Goal: Task Accomplishment & Management: Use online tool/utility

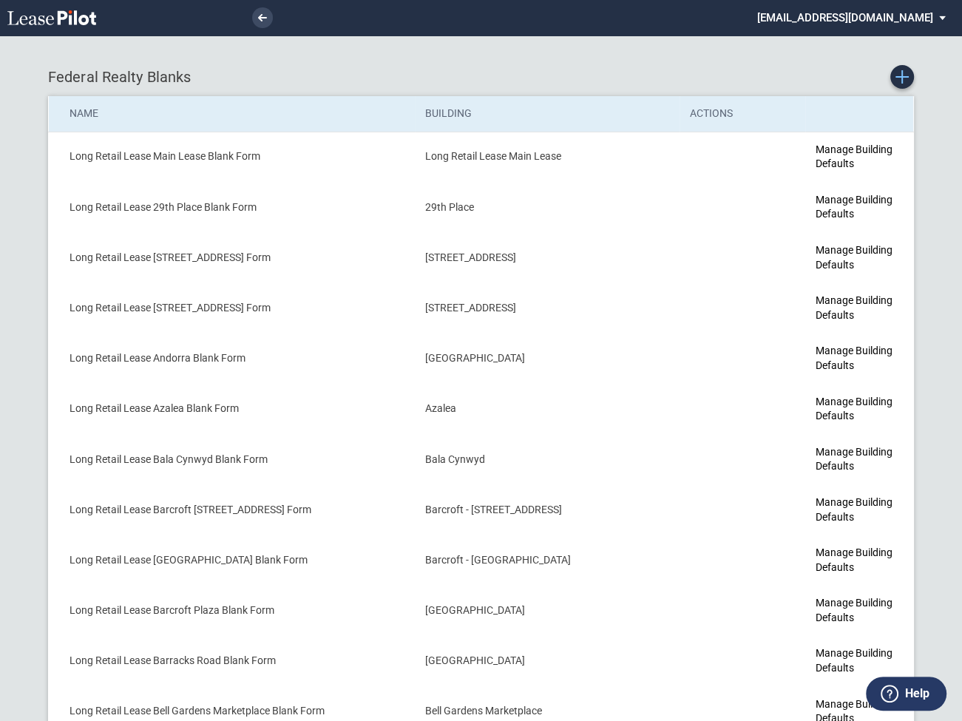
click at [904, 75] on icon "Create new Blank Form" at bounding box center [902, 76] width 13 height 13
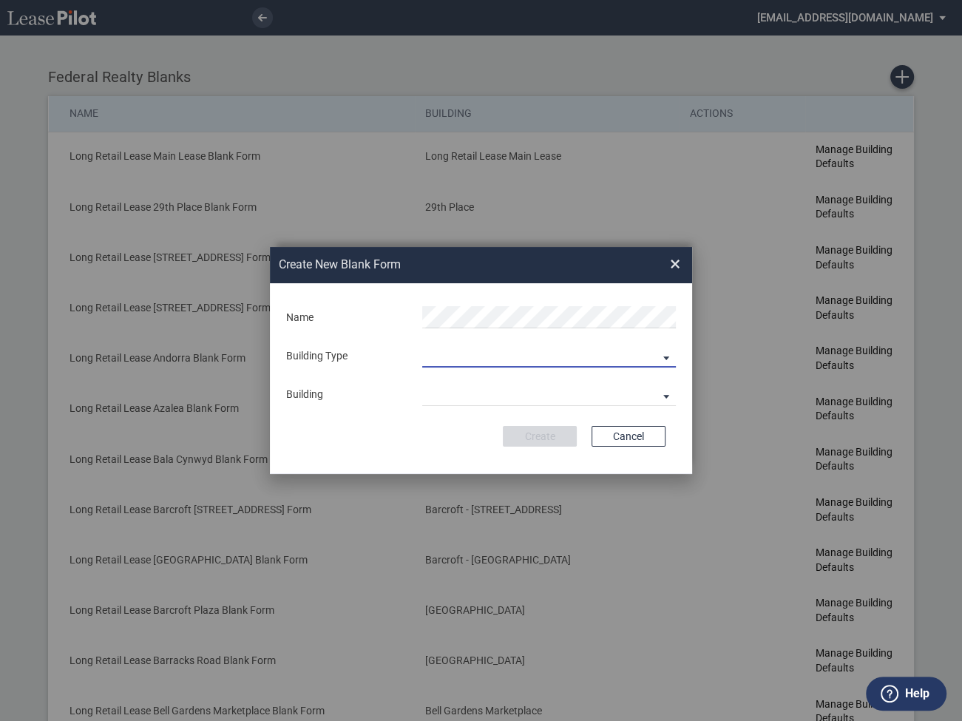
click at [471, 358] on md-select "Building Predefined Empty Building New Empty Building" at bounding box center [549, 356] width 254 height 22
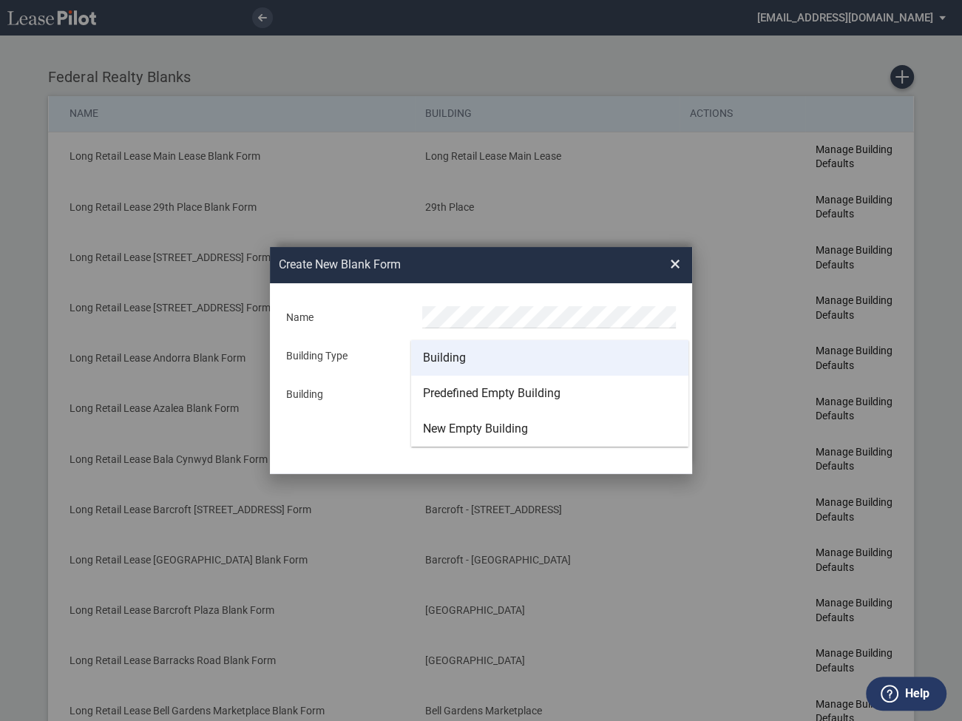
click at [449, 363] on div "Building" at bounding box center [444, 358] width 43 height 16
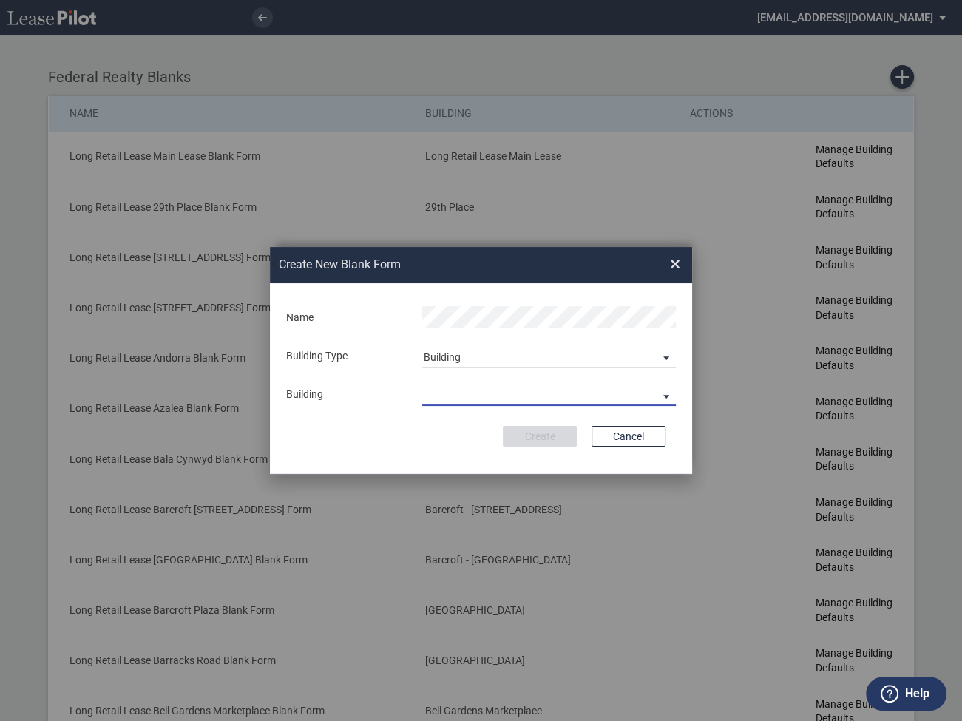
click at [446, 391] on md-select "29th Place [STREET_ADDRESS] [STREET_ADDRESS] [GEOGRAPHIC_DATA] Azalea Bala Cynw…" at bounding box center [549, 395] width 254 height 22
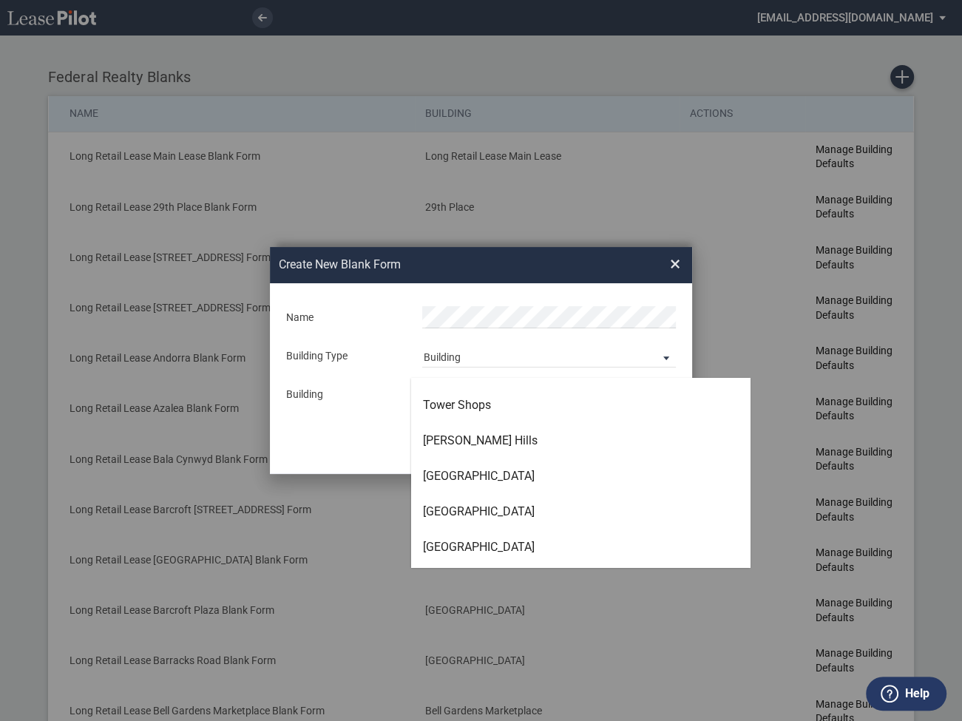
scroll to position [4251, 0]
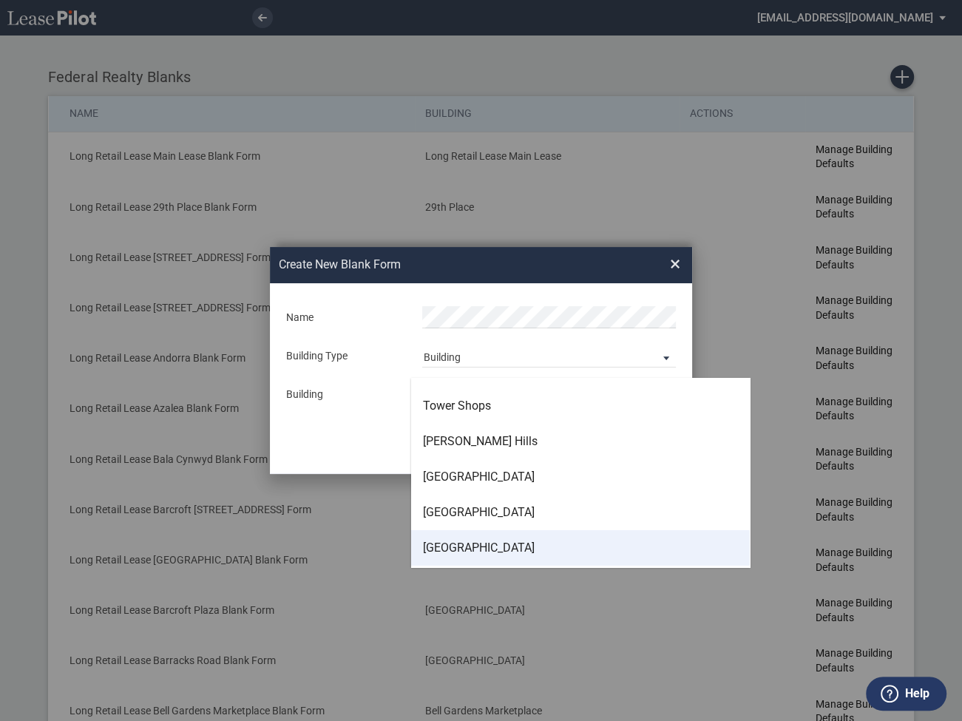
click at [465, 546] on div "[GEOGRAPHIC_DATA]" at bounding box center [479, 548] width 112 height 16
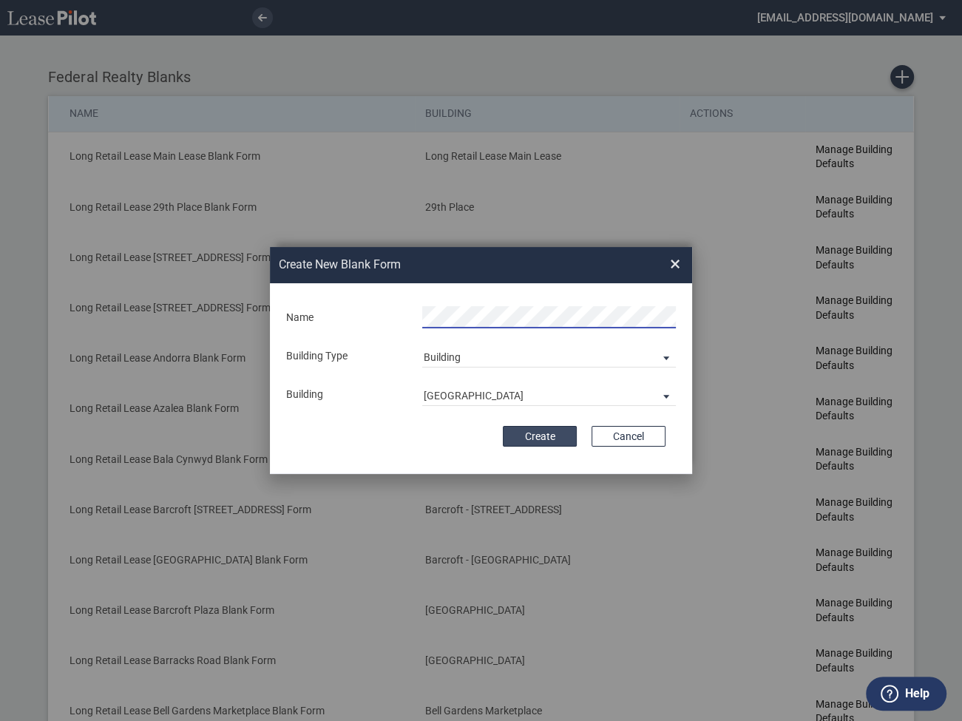
click at [542, 432] on button "Create" at bounding box center [540, 436] width 74 height 21
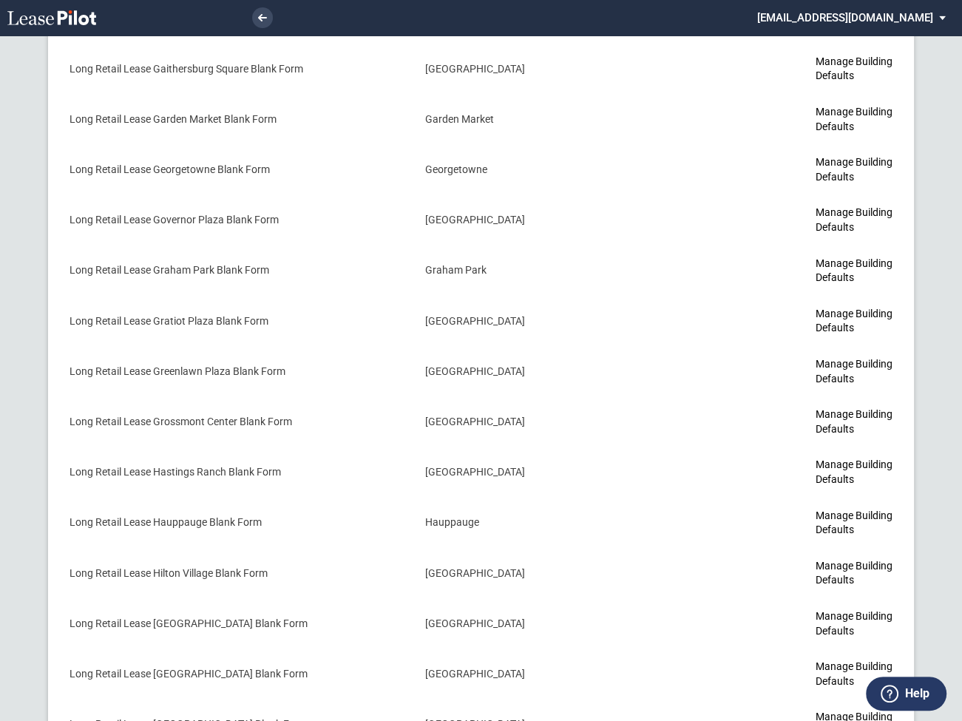
scroll to position [4608, 0]
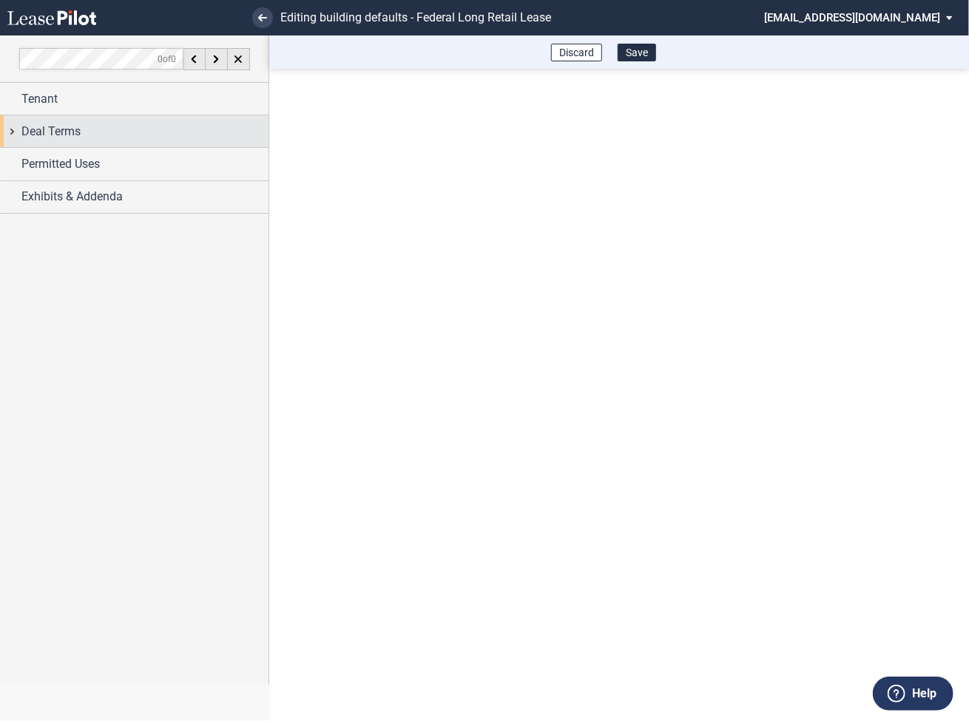
click at [12, 130] on div "Deal Terms" at bounding box center [134, 131] width 269 height 32
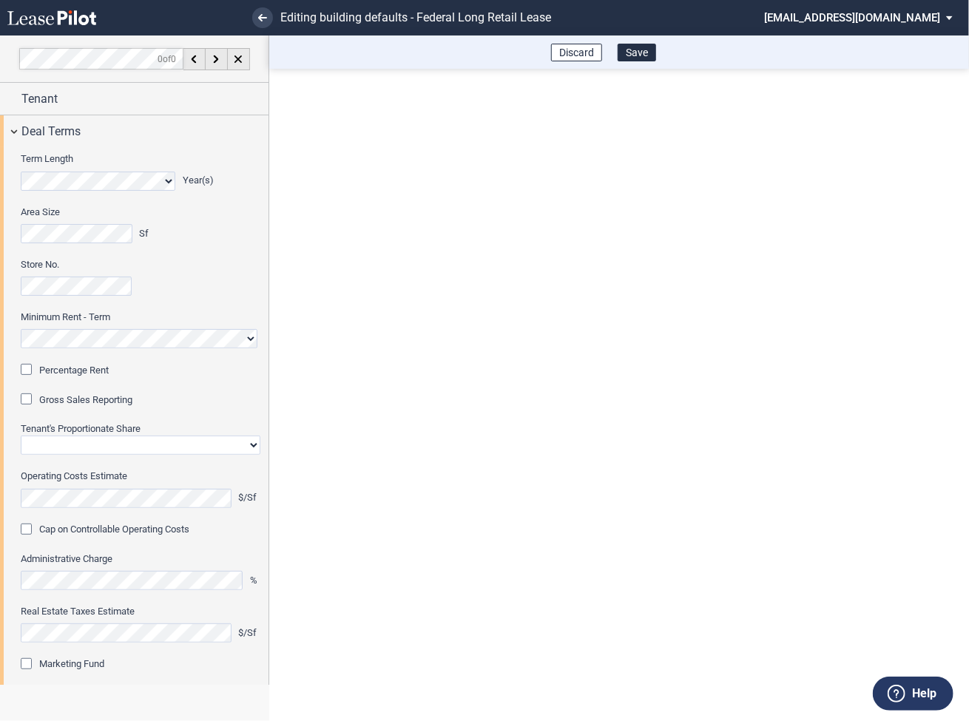
click at [28, 371] on div "Percentage Rent" at bounding box center [28, 371] width 15 height 15
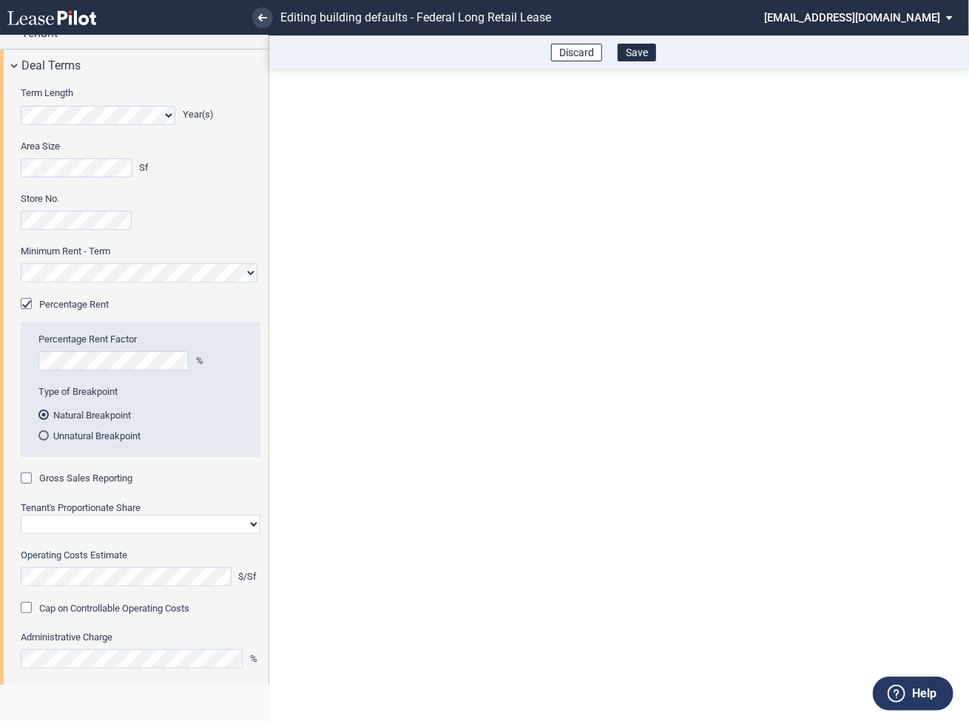
scroll to position [74, 0]
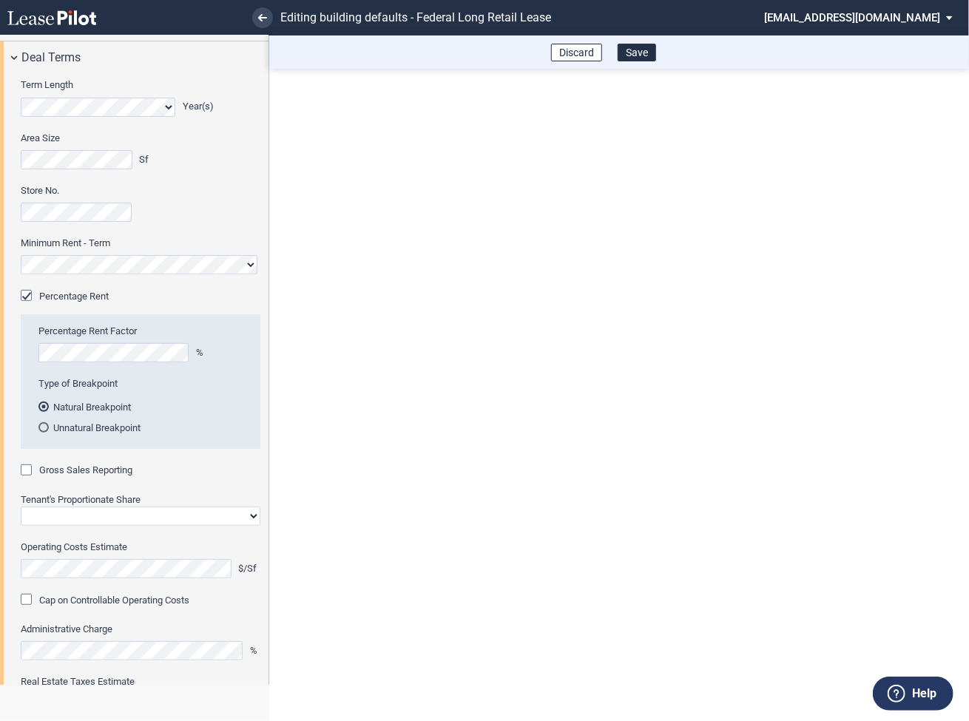
click at [33, 471] on div "Gross Sales Reporting" at bounding box center [28, 472] width 15 height 15
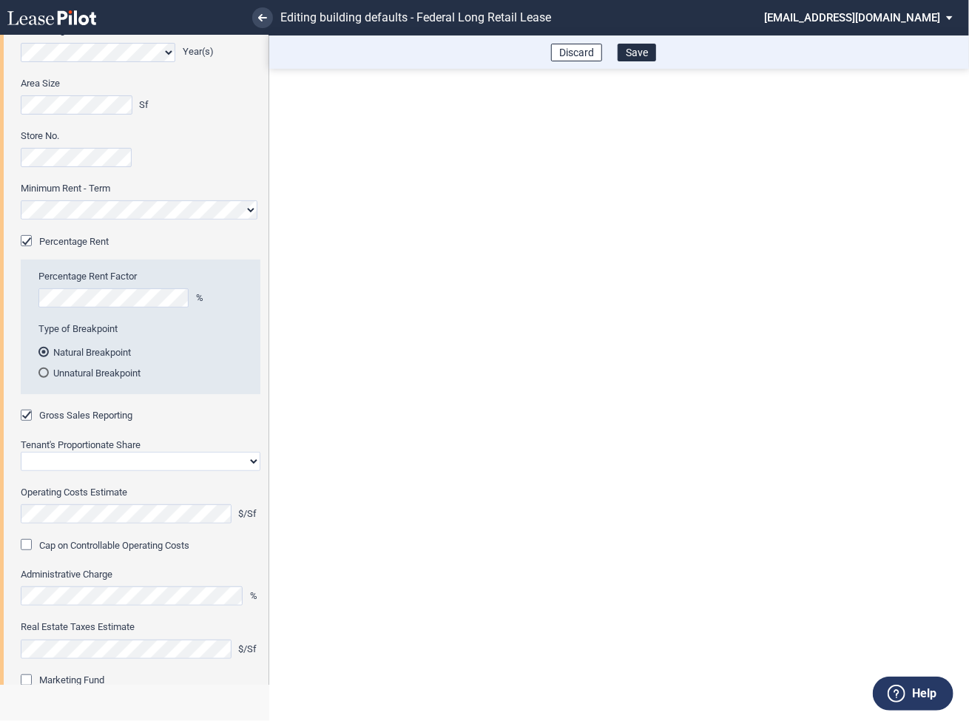
scroll to position [136, 0]
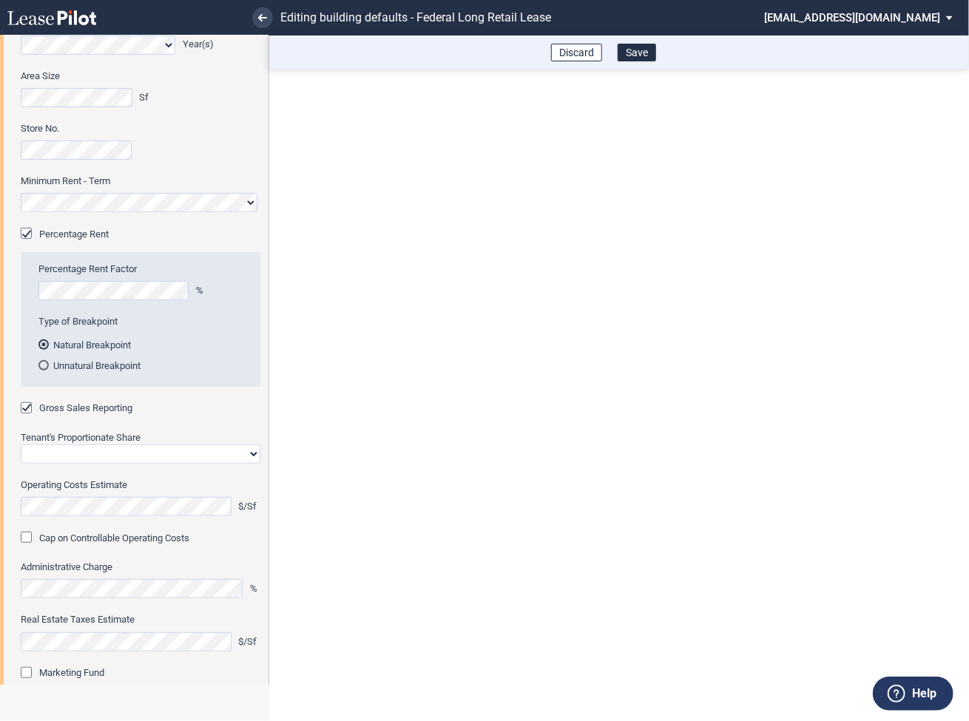
click at [61, 454] on select "Straight GLA Net Major" at bounding box center [141, 454] width 240 height 19
select select "straight GLA"
click at [21, 445] on select "Straight GLA Net Major" at bounding box center [141, 454] width 240 height 19
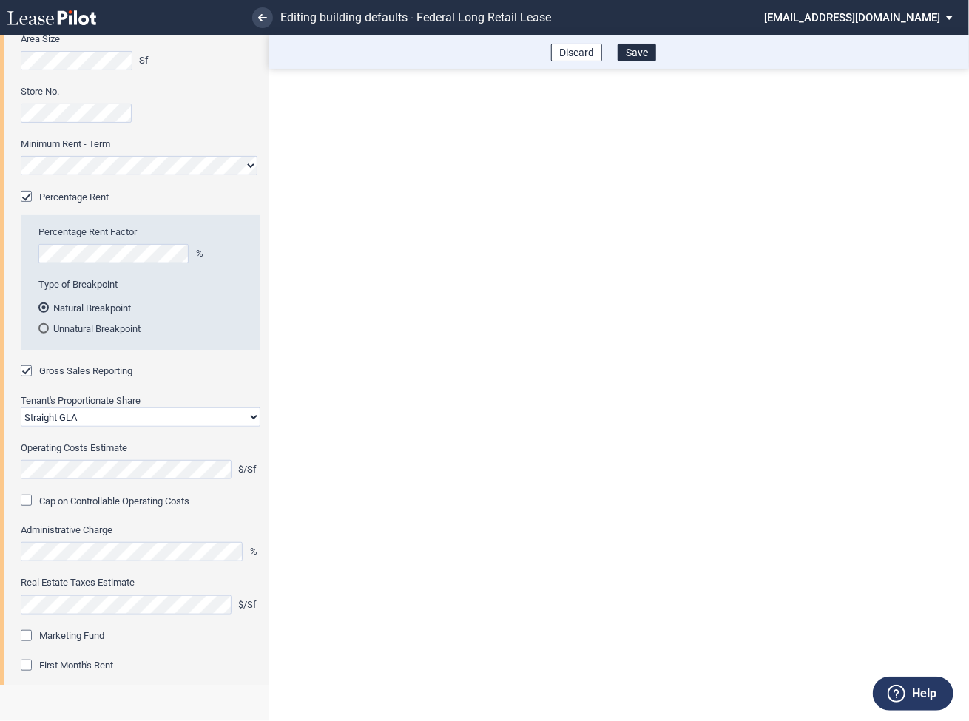
scroll to position [175, 0]
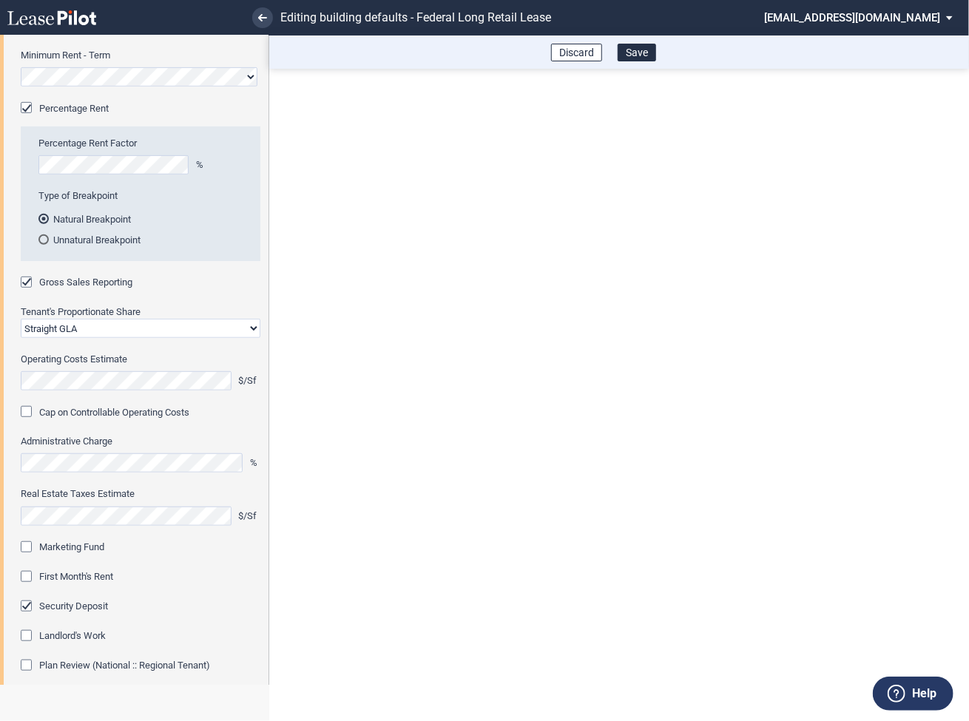
click at [26, 545] on div "Marketing Fund" at bounding box center [28, 549] width 15 height 15
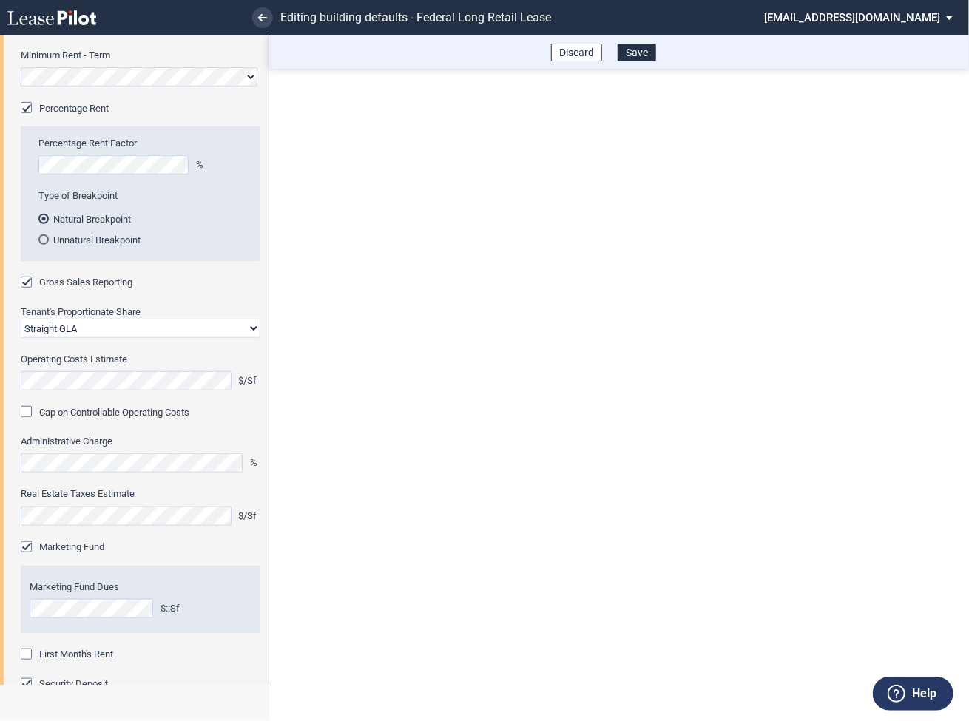
scroll to position [363, 0]
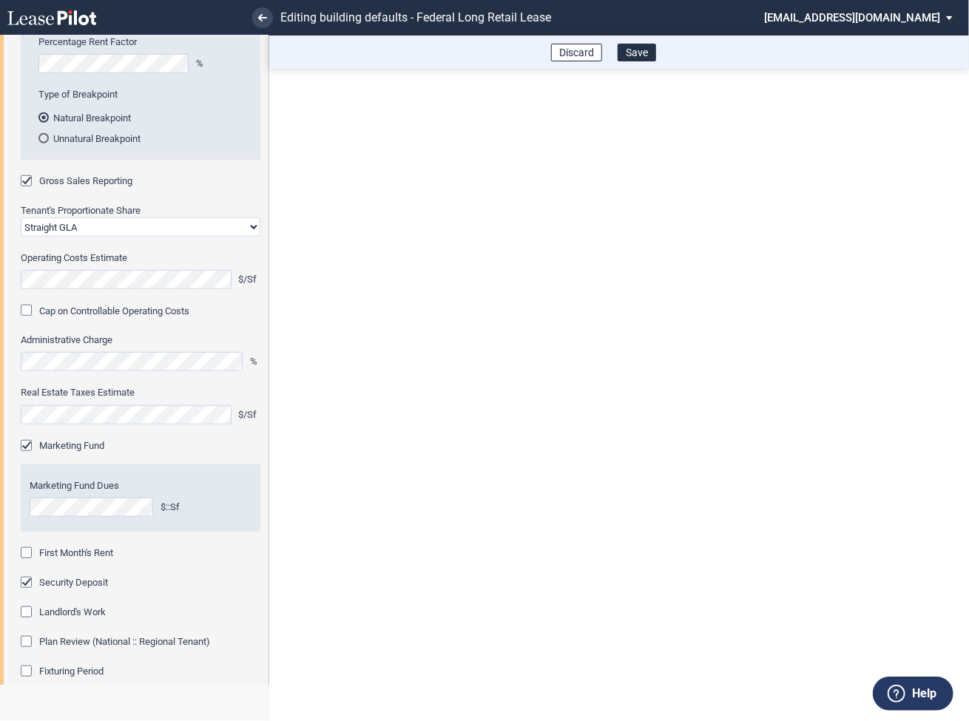
click at [29, 553] on div "First Month's Rent" at bounding box center [28, 554] width 15 height 15
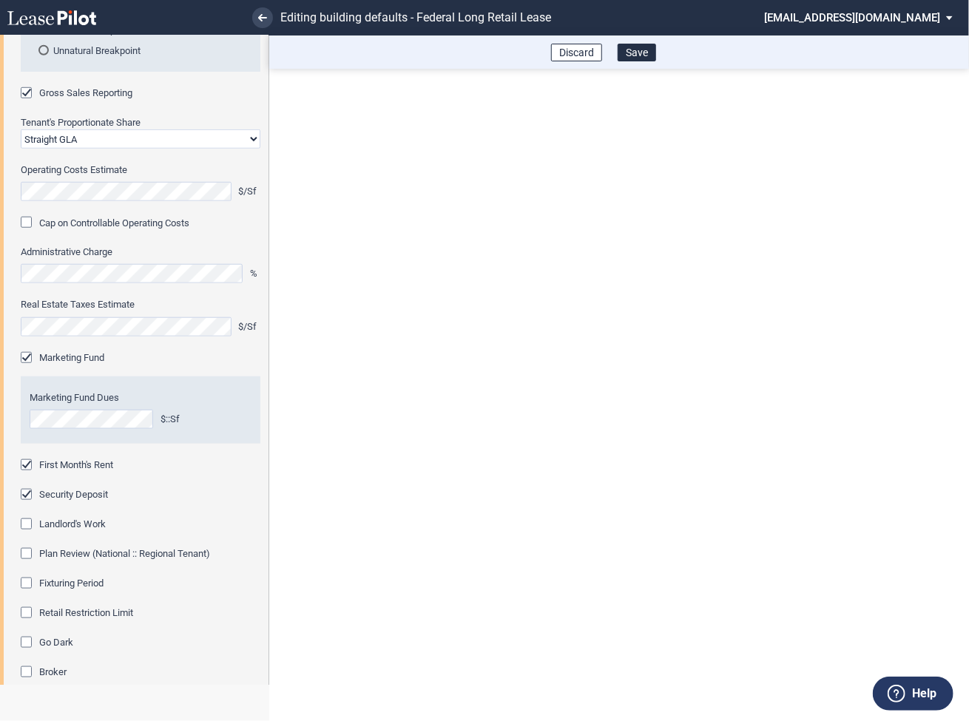
click at [30, 583] on div "Fixturing Period" at bounding box center [28, 585] width 15 height 15
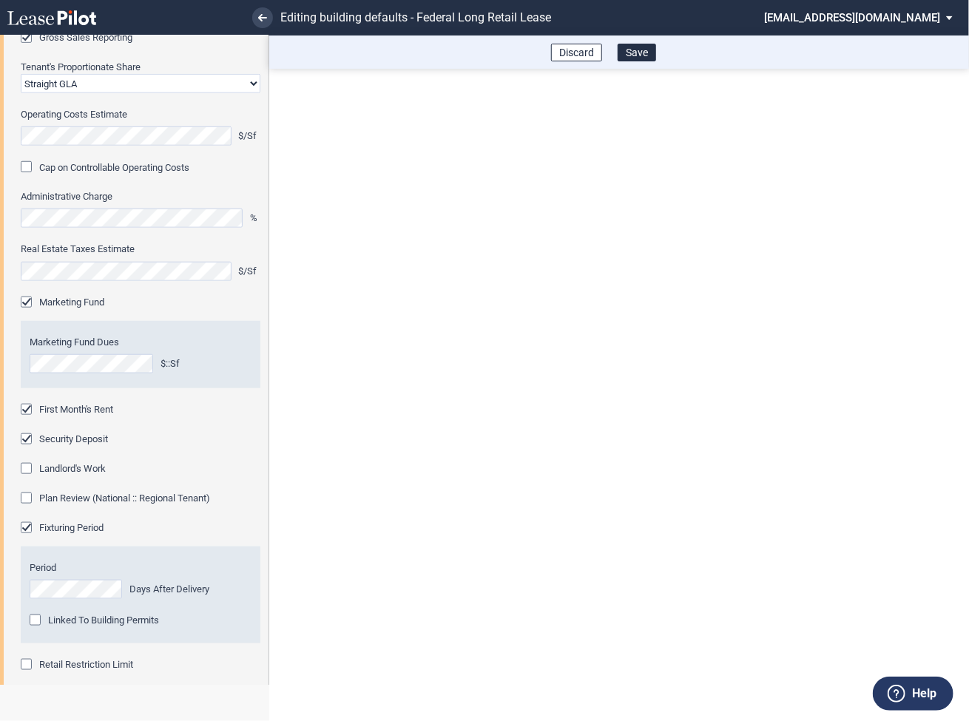
scroll to position [527, 0]
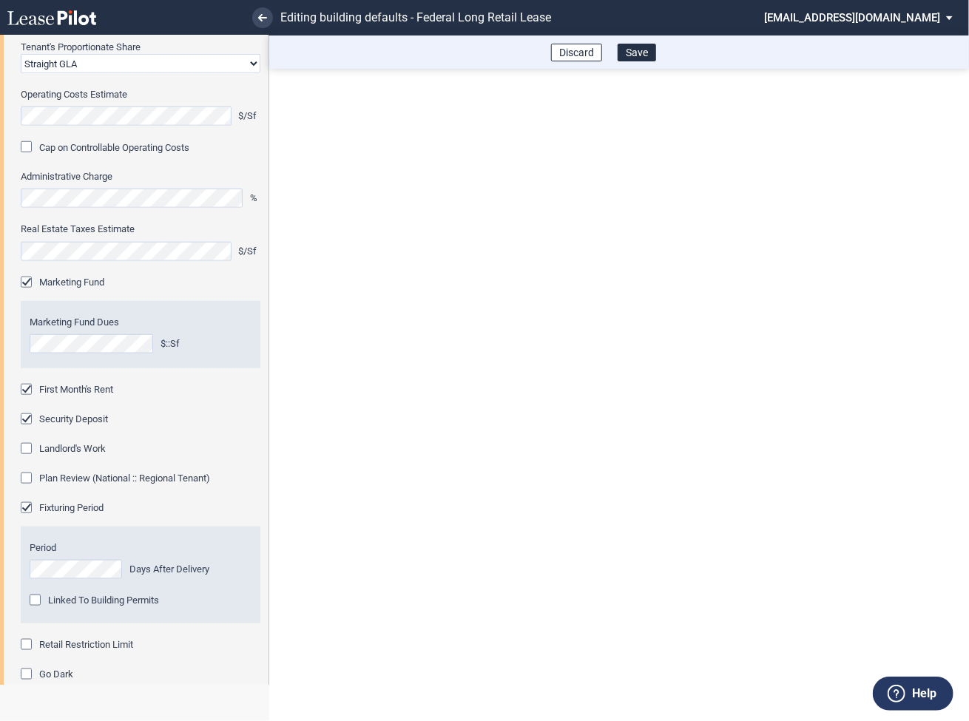
click at [28, 642] on div "Retail Restriction Limit" at bounding box center [28, 646] width 15 height 15
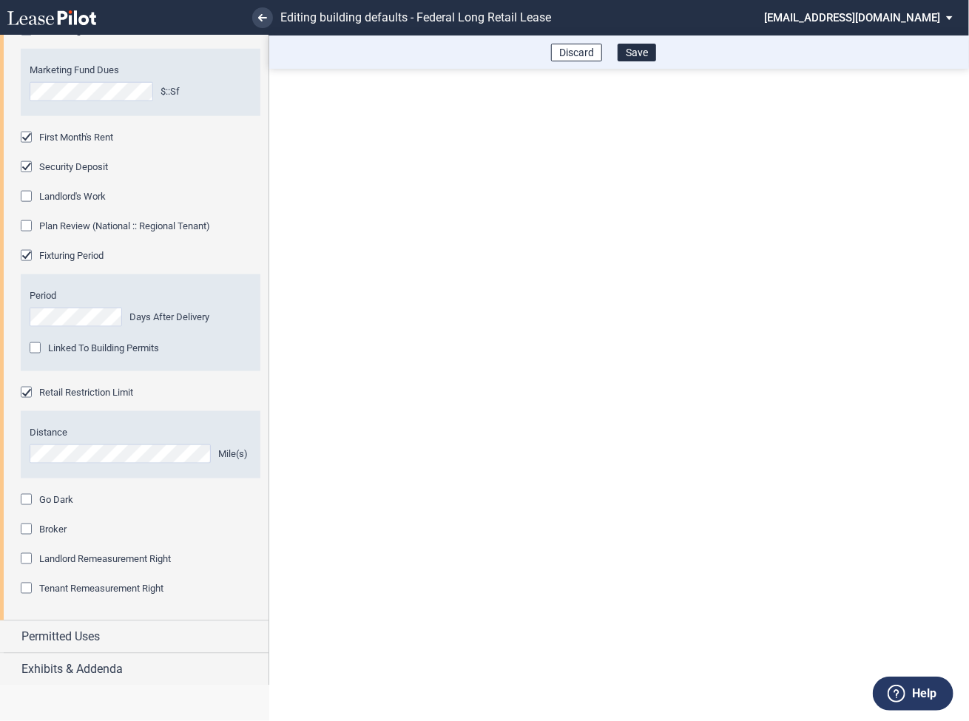
scroll to position [780, 0]
click at [20, 669] on div "Exhibits & Addenda" at bounding box center [134, 669] width 269 height 32
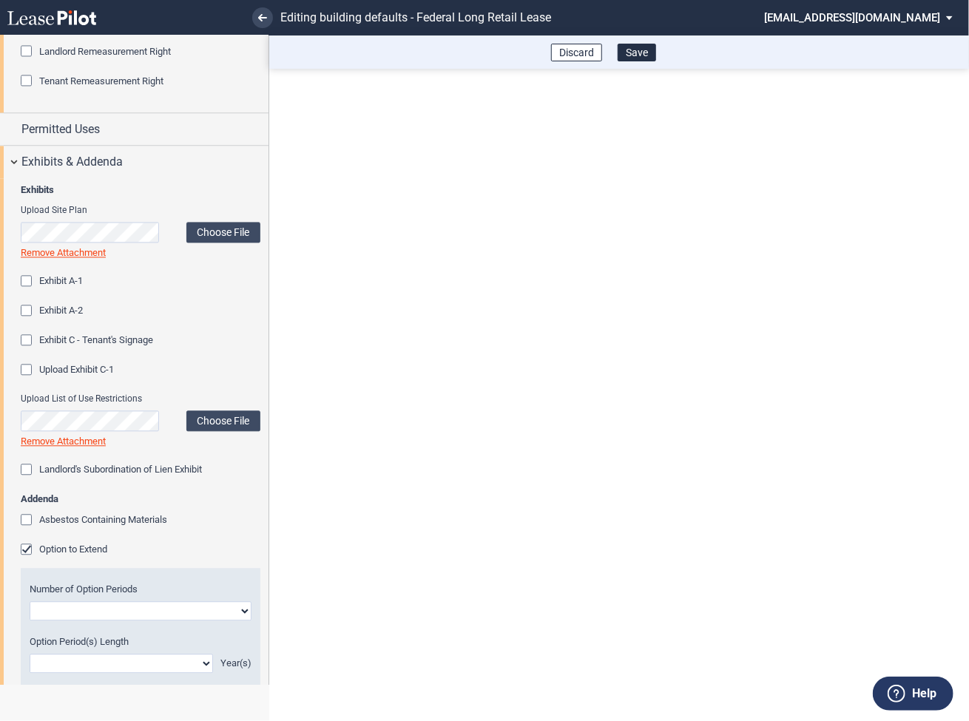
scroll to position [1301, 0]
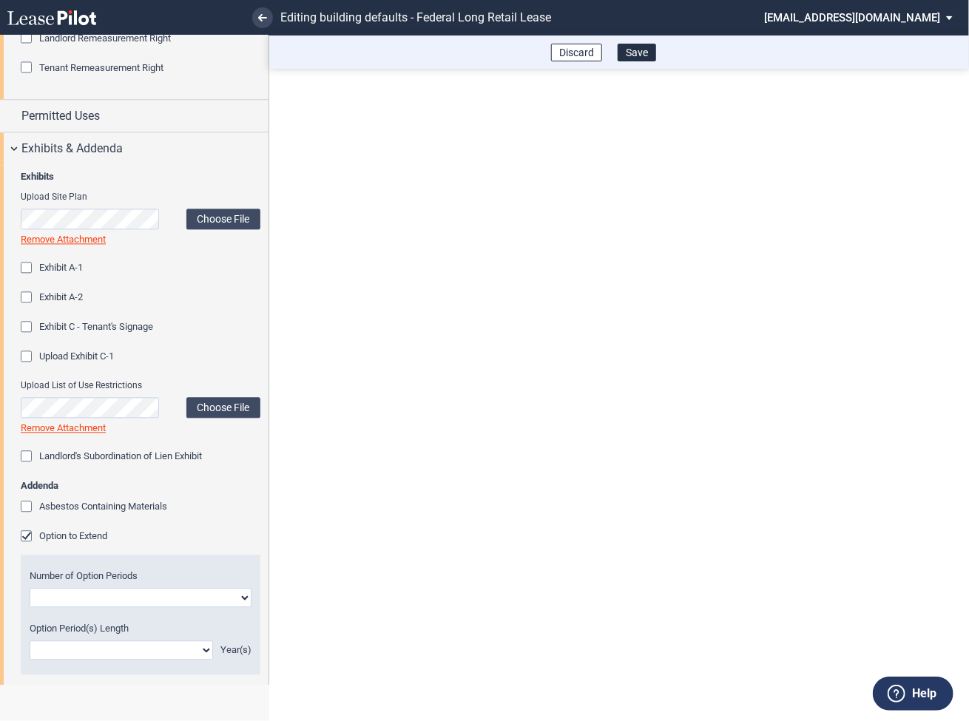
click at [31, 534] on div "Option to Extend" at bounding box center [28, 537] width 15 height 15
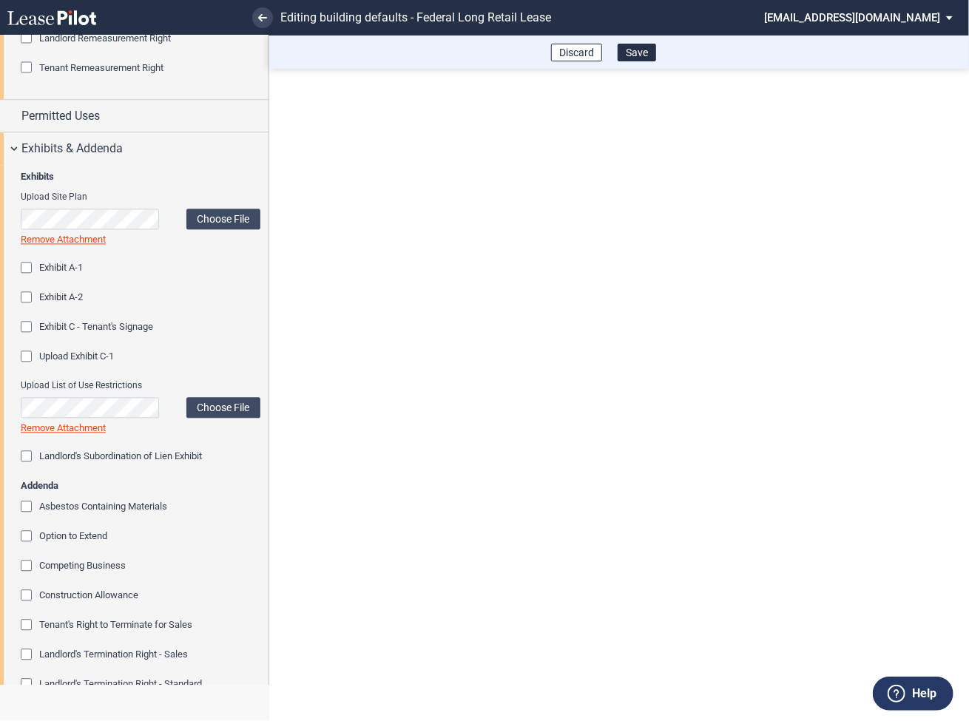
scroll to position [1530, 0]
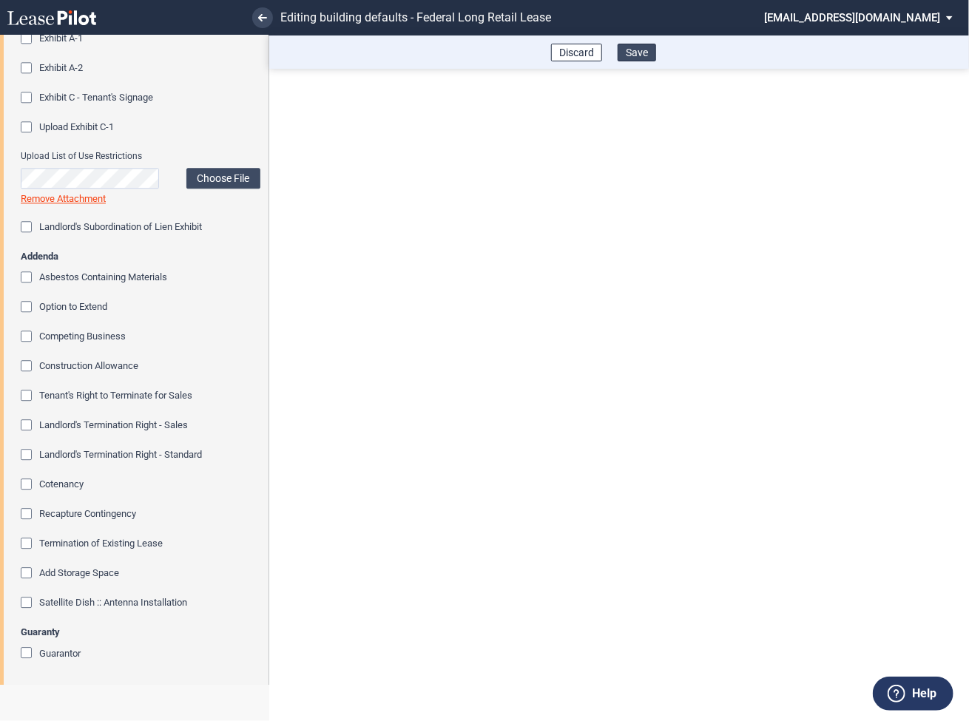
click at [641, 54] on button "Save" at bounding box center [637, 53] width 38 height 18
